Goal: Transaction & Acquisition: Obtain resource

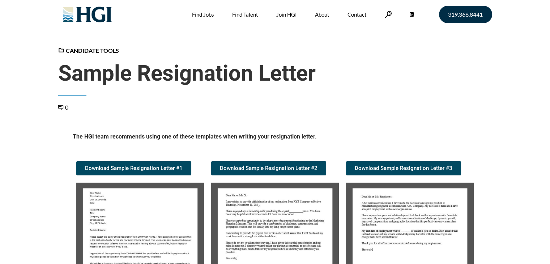
click at [158, 213] on img at bounding box center [140, 243] width 128 height 120
click at [146, 232] on img at bounding box center [140, 243] width 128 height 120
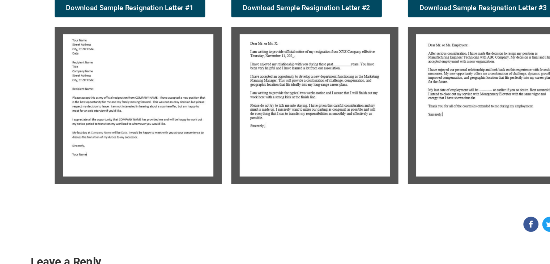
scroll to position [127, 0]
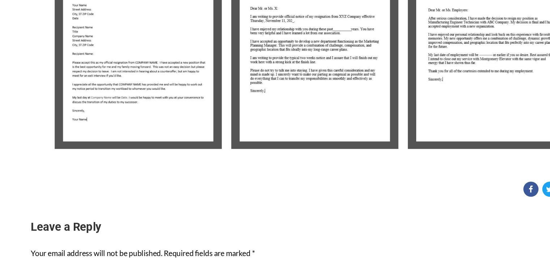
click at [125, 111] on img at bounding box center [140, 116] width 128 height 120
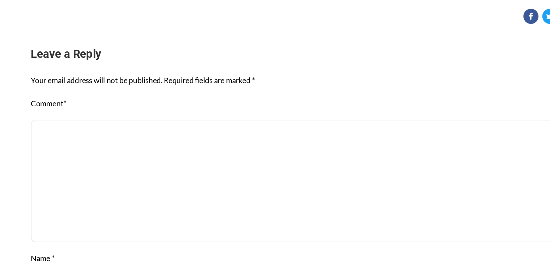
scroll to position [261, 0]
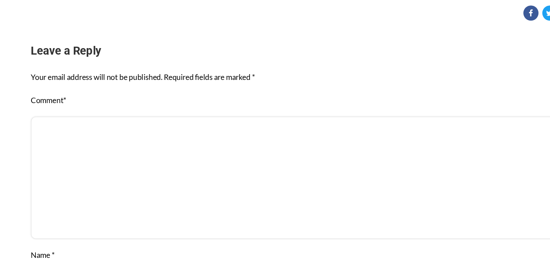
click at [454, 198] on textarea "Comment *" at bounding box center [275, 197] width 434 height 93
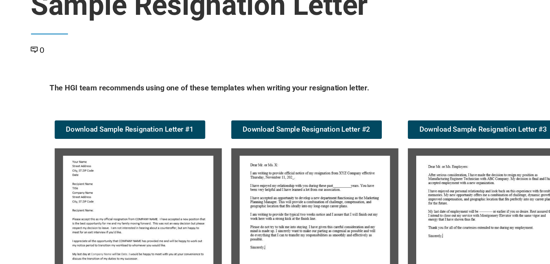
scroll to position [55, 0]
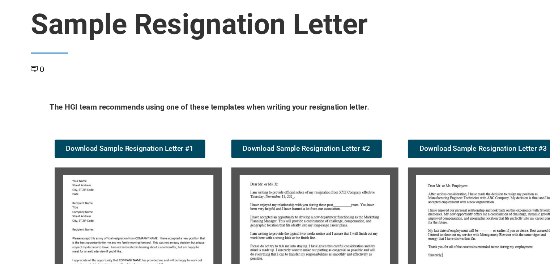
click at [172, 179] on img at bounding box center [140, 188] width 128 height 120
click at [133, 167] on img at bounding box center [140, 188] width 128 height 120
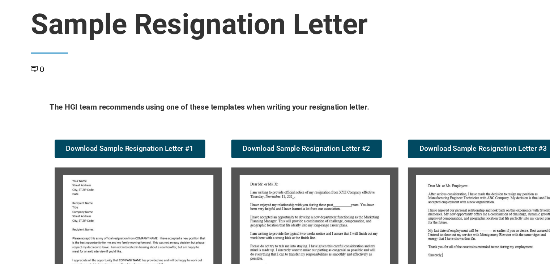
click at [133, 167] on img at bounding box center [140, 188] width 128 height 120
click at [137, 112] on span "Download Sample Resignation Letter #1" at bounding box center [134, 113] width 98 height 5
click at [270, 116] on link "Download Sample Resignation Letter #2" at bounding box center [268, 114] width 115 height 14
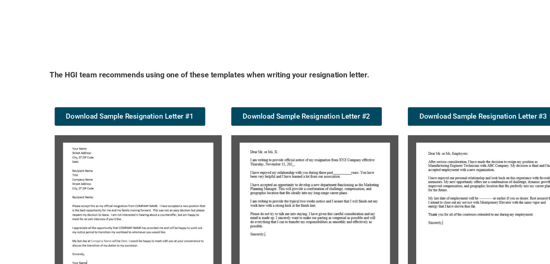
scroll to position [699, 0]
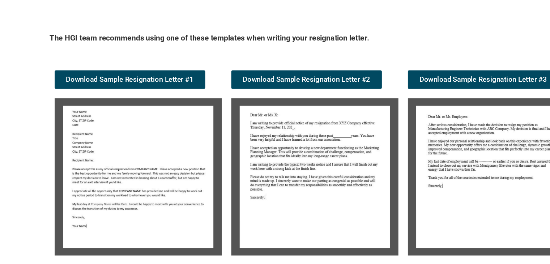
click at [396, 217] on img at bounding box center [410, 197] width 128 height 120
click at [270, 222] on img at bounding box center [275, 197] width 128 height 120
click at [255, 174] on img at bounding box center [275, 197] width 128 height 120
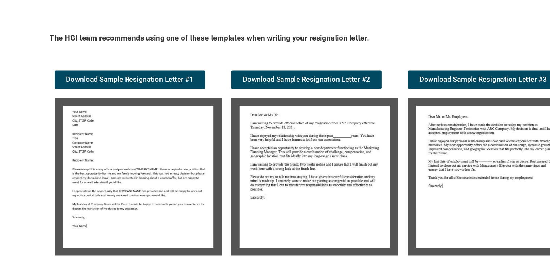
click at [255, 174] on img at bounding box center [275, 197] width 128 height 120
